Goal: Transaction & Acquisition: Purchase product/service

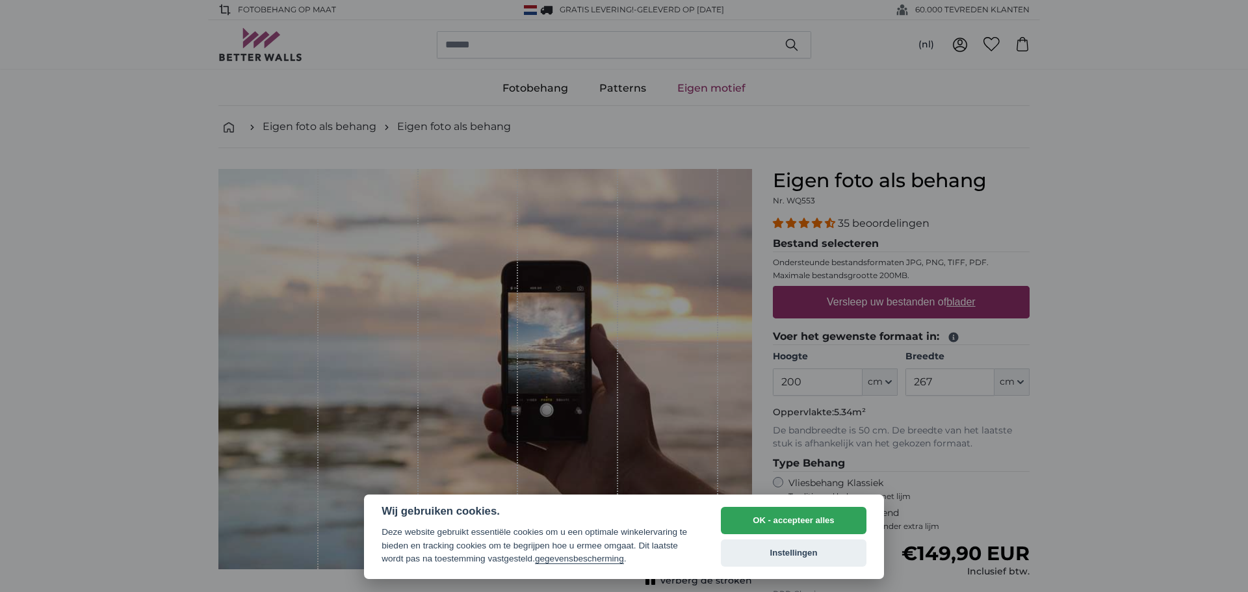
select select "**"
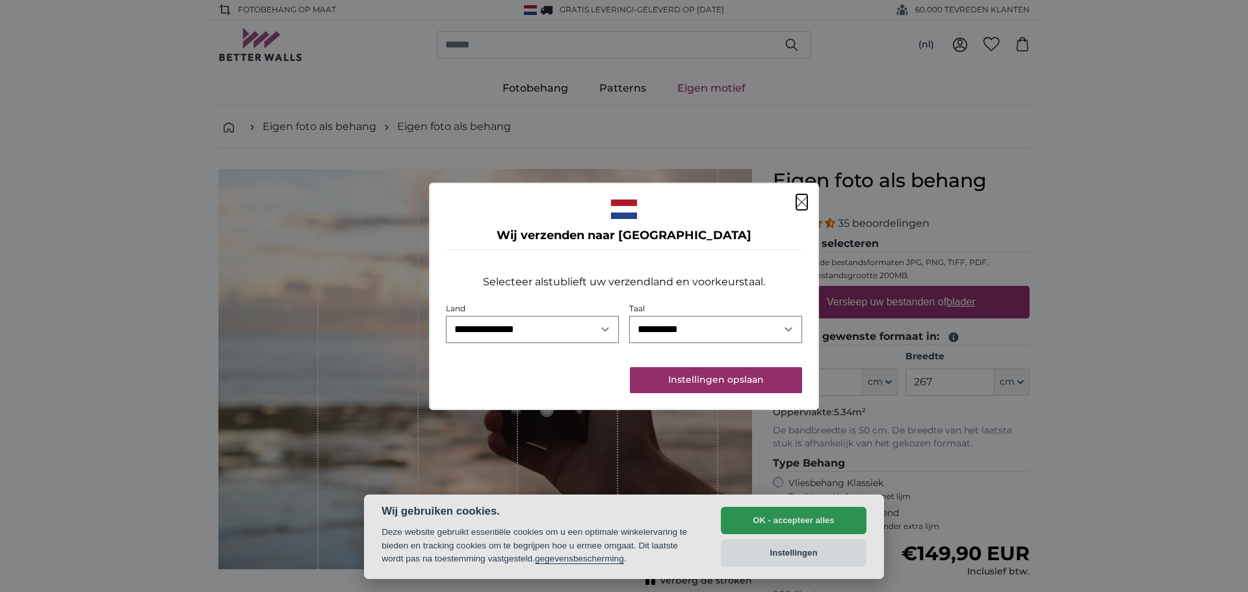
click at [803, 196] on button "Sluiten" at bounding box center [801, 202] width 11 height 16
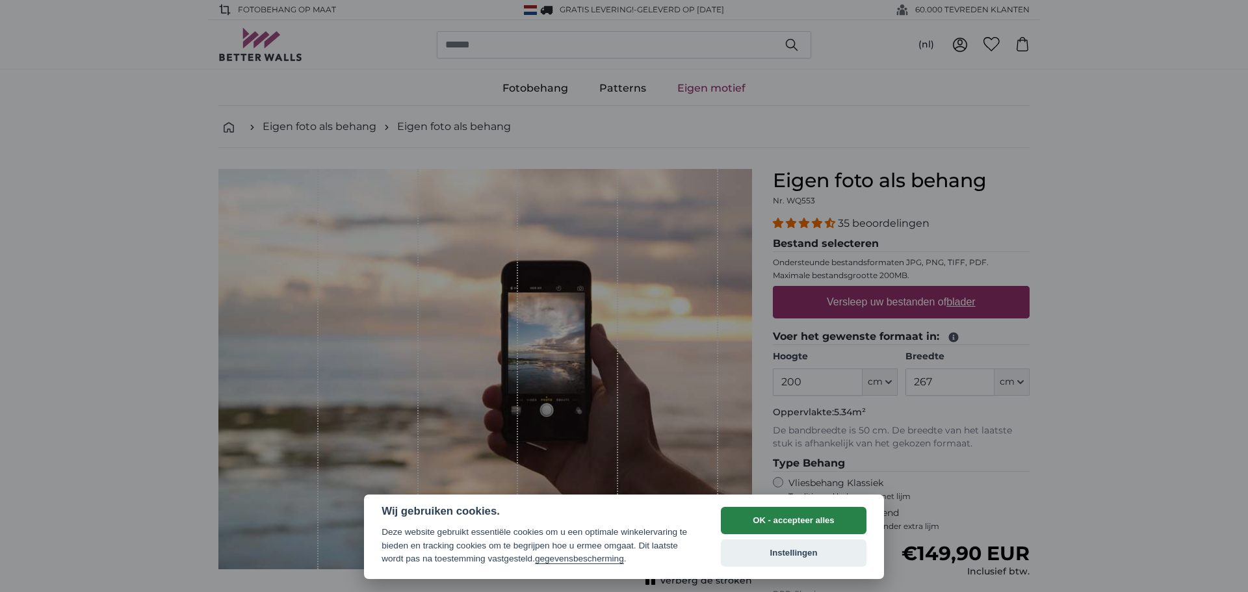
click at [790, 512] on button "OK - accepteer alles" at bounding box center [794, 520] width 146 height 27
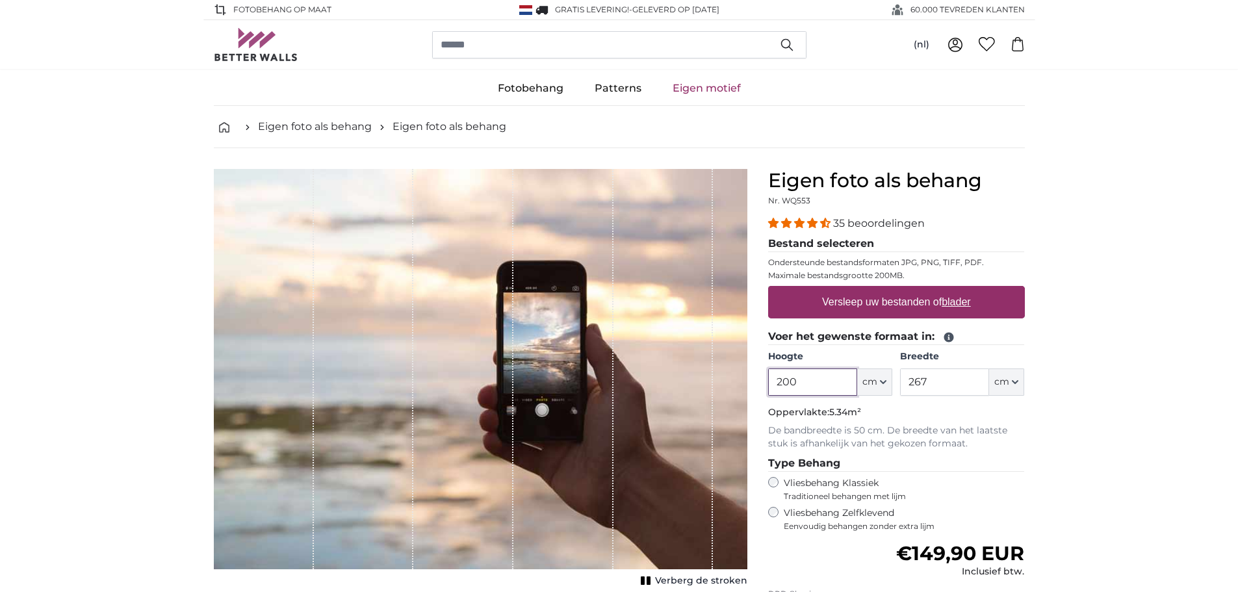
click at [816, 386] on input "200" at bounding box center [812, 382] width 89 height 27
type input "260"
drag, startPoint x: 946, startPoint y: 381, endPoint x: 879, endPoint y: 381, distance: 66.9
click at [879, 381] on div "Hoogte 260 ft cm Centimeter (cm) Inches (inch) Feet (ft. in.) Breedte 267 ft cm…" at bounding box center [896, 372] width 257 height 45
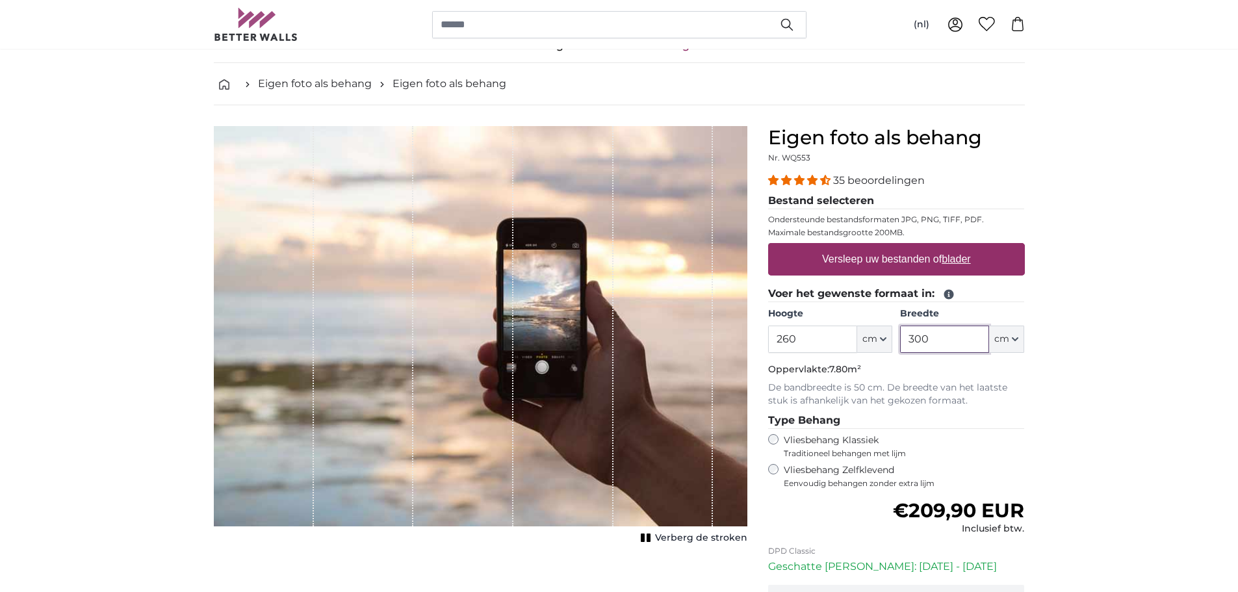
scroll to position [65, 0]
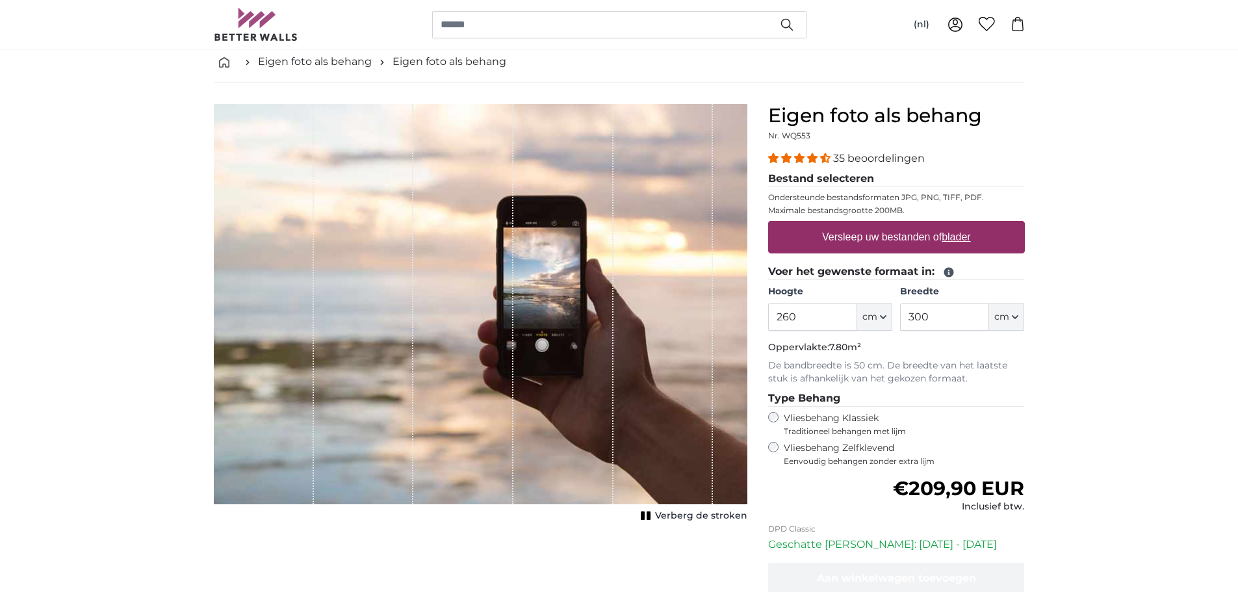
click at [983, 437] on fieldset "Type Behang Vliesbehang Klassiek Traditioneel behangen met lijm Vliesbehang Zel…" at bounding box center [896, 429] width 257 height 76
drag, startPoint x: 937, startPoint y: 316, endPoint x: 883, endPoint y: 318, distance: 53.4
click at [883, 318] on div "Hoogte 260 ft cm Centimeter (cm) Inches (inch) Feet (ft. in.) Breedte 300 ft cm…" at bounding box center [896, 307] width 257 height 45
type input "400"
